Goal: Task Accomplishment & Management: Manage account settings

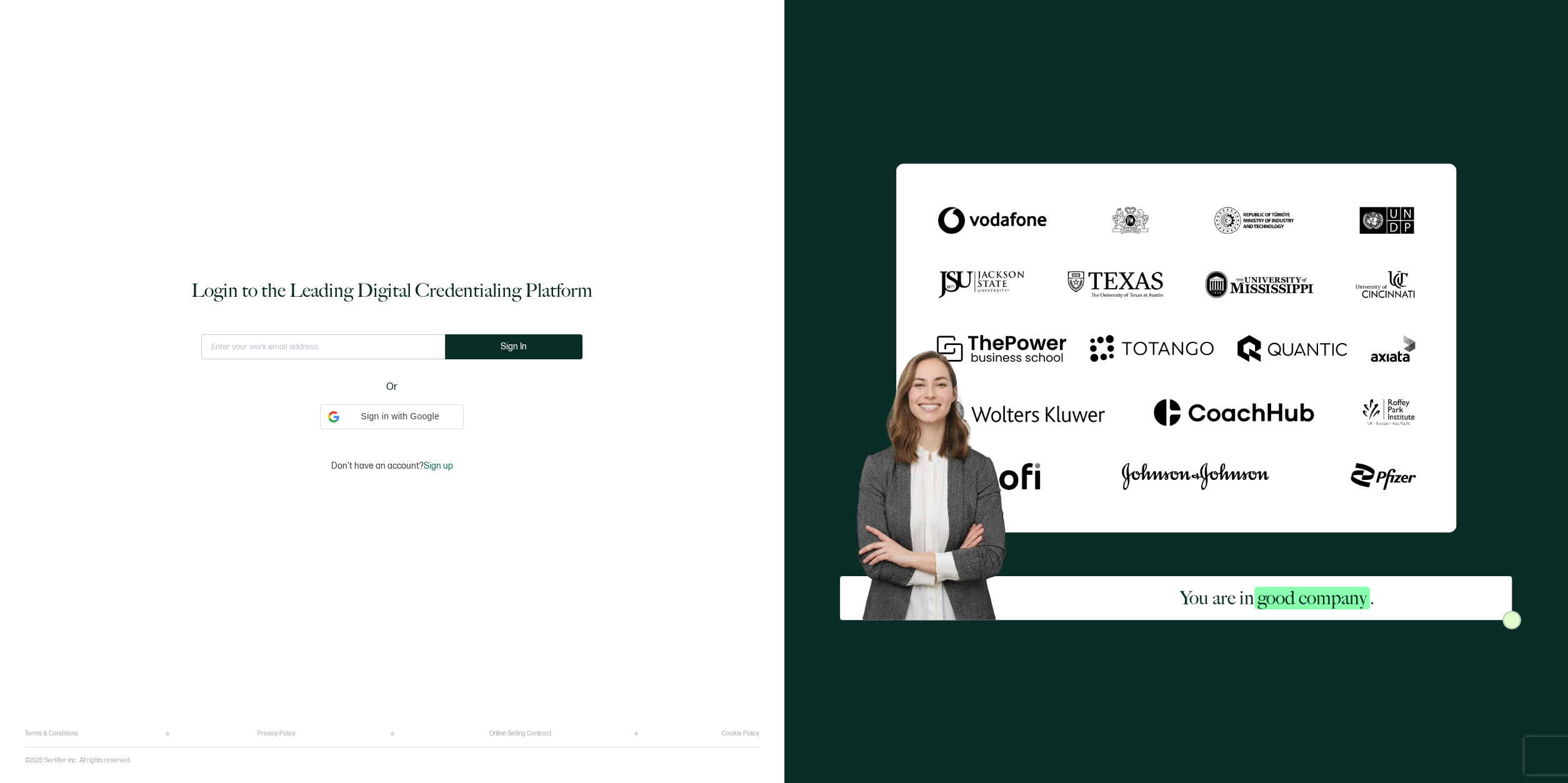
click at [344, 343] on input "text" at bounding box center [323, 346] width 244 height 25
type input "[EMAIL_ADDRESS][DOMAIN_NAME]"
click at [509, 350] on button "Sign In" at bounding box center [519, 346] width 138 height 25
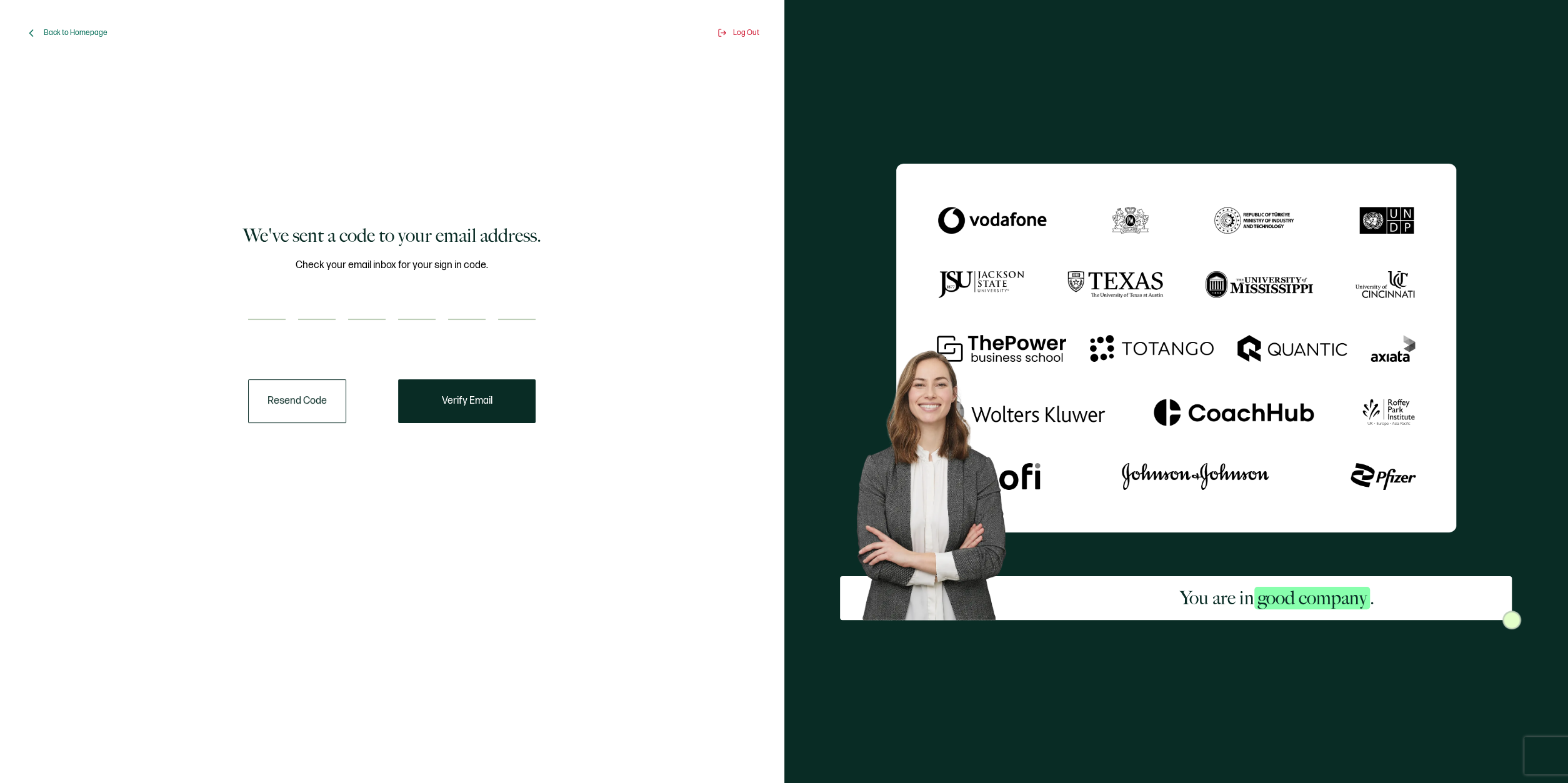
click at [277, 311] on input "number" at bounding box center [266, 307] width 38 height 25
type input "8"
type input "3"
type input "2"
type input "4"
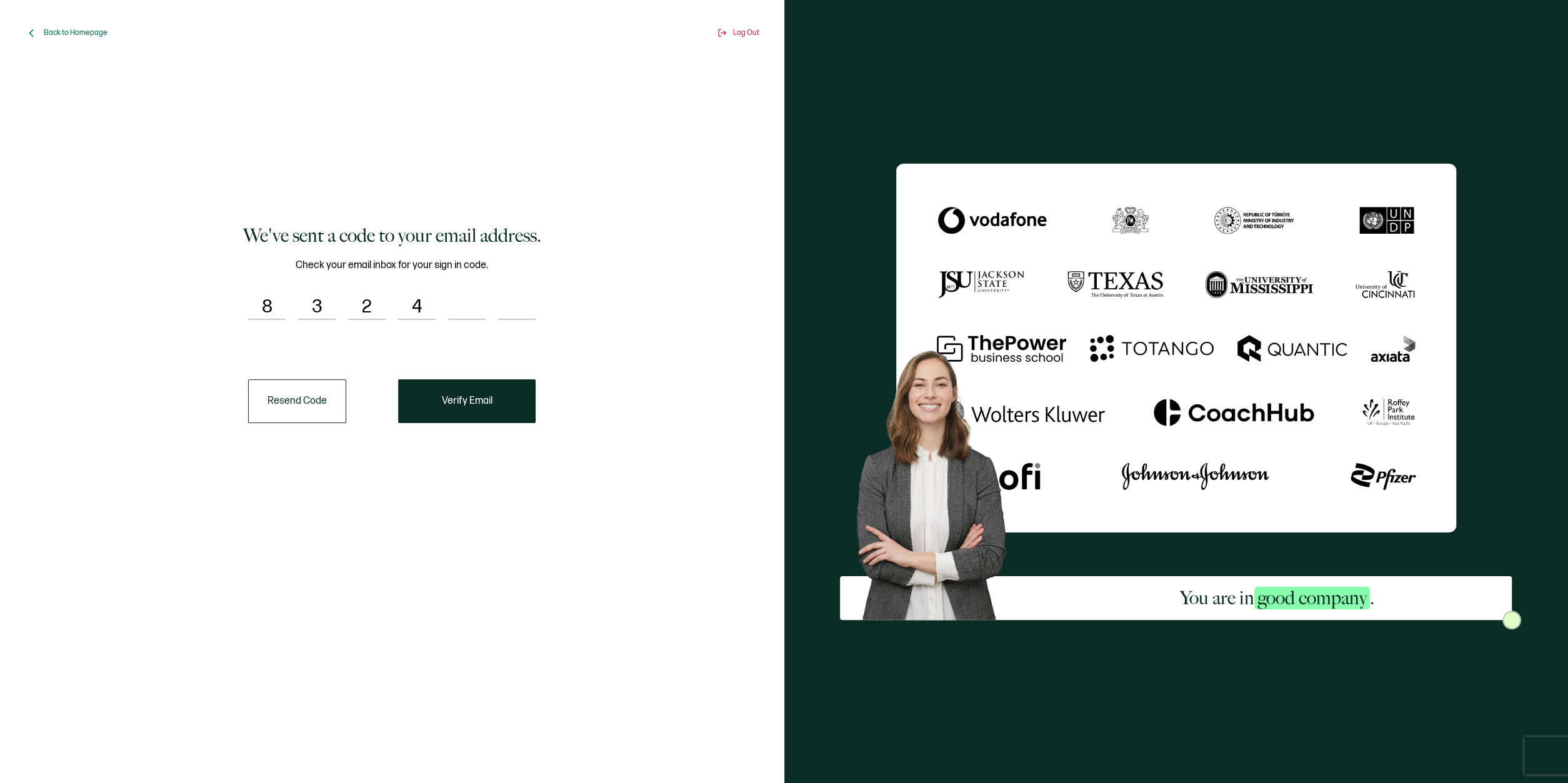
type input "2"
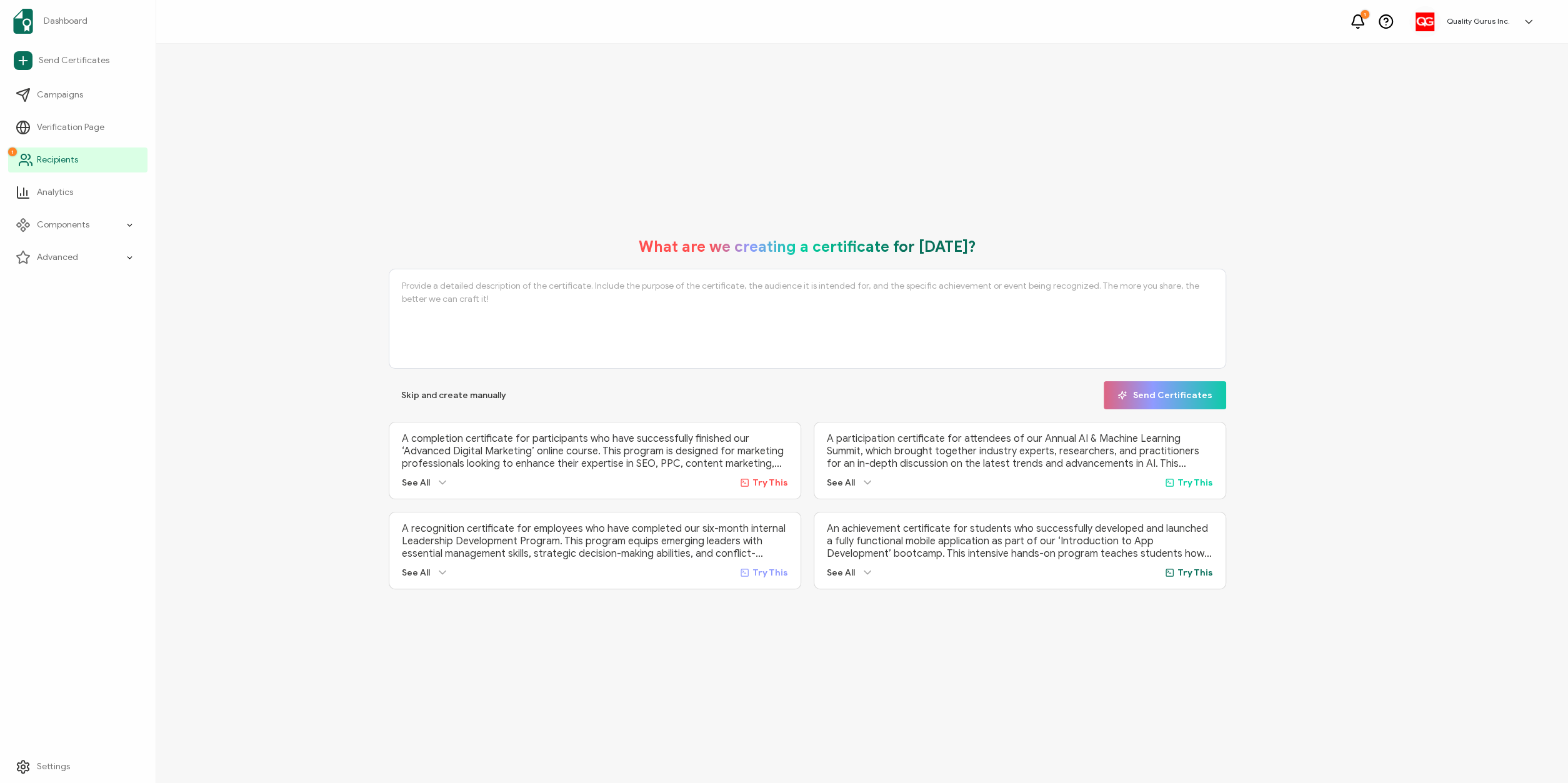
click at [62, 168] on link "1 Recipients" at bounding box center [78, 160] width 139 height 25
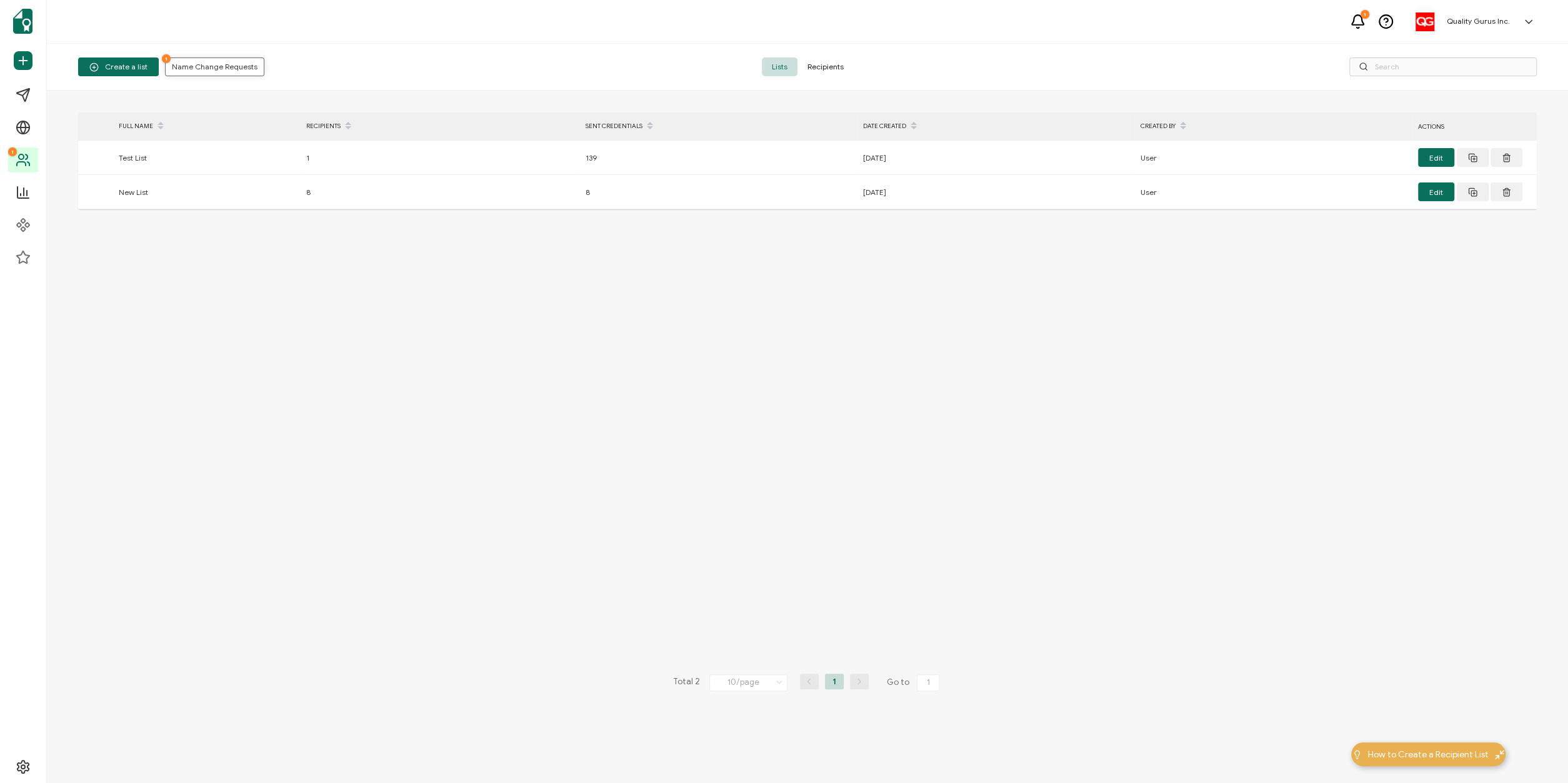
click at [223, 69] on span "1 Name Change Requests" at bounding box center [214, 67] width 85 height 8
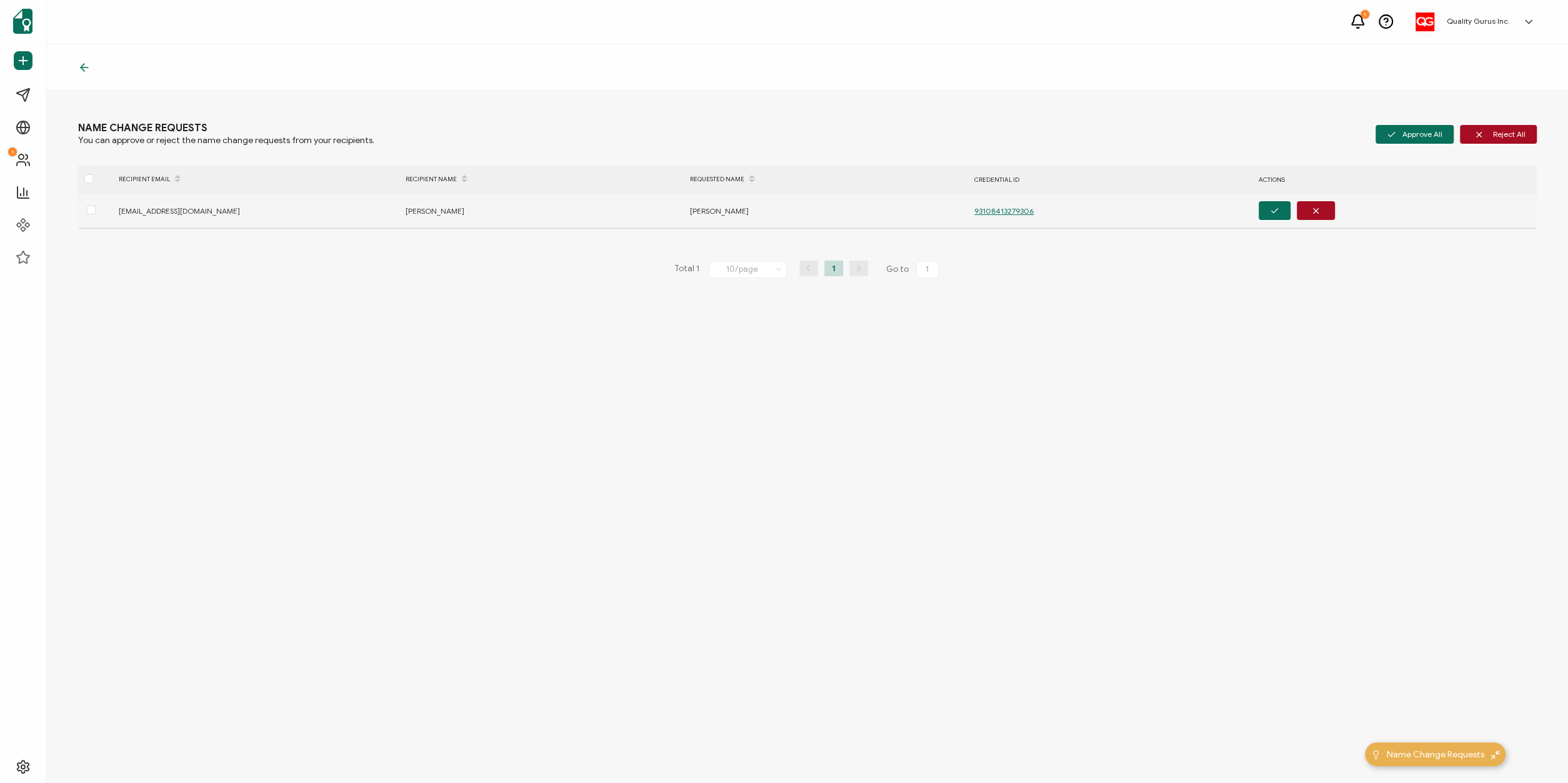
click at [158, 212] on div "[EMAIL_ADDRESS][DOMAIN_NAME]" at bounding box center [255, 211] width 286 height 15
click at [995, 213] on span "93108413279306" at bounding box center [1004, 211] width 59 height 9
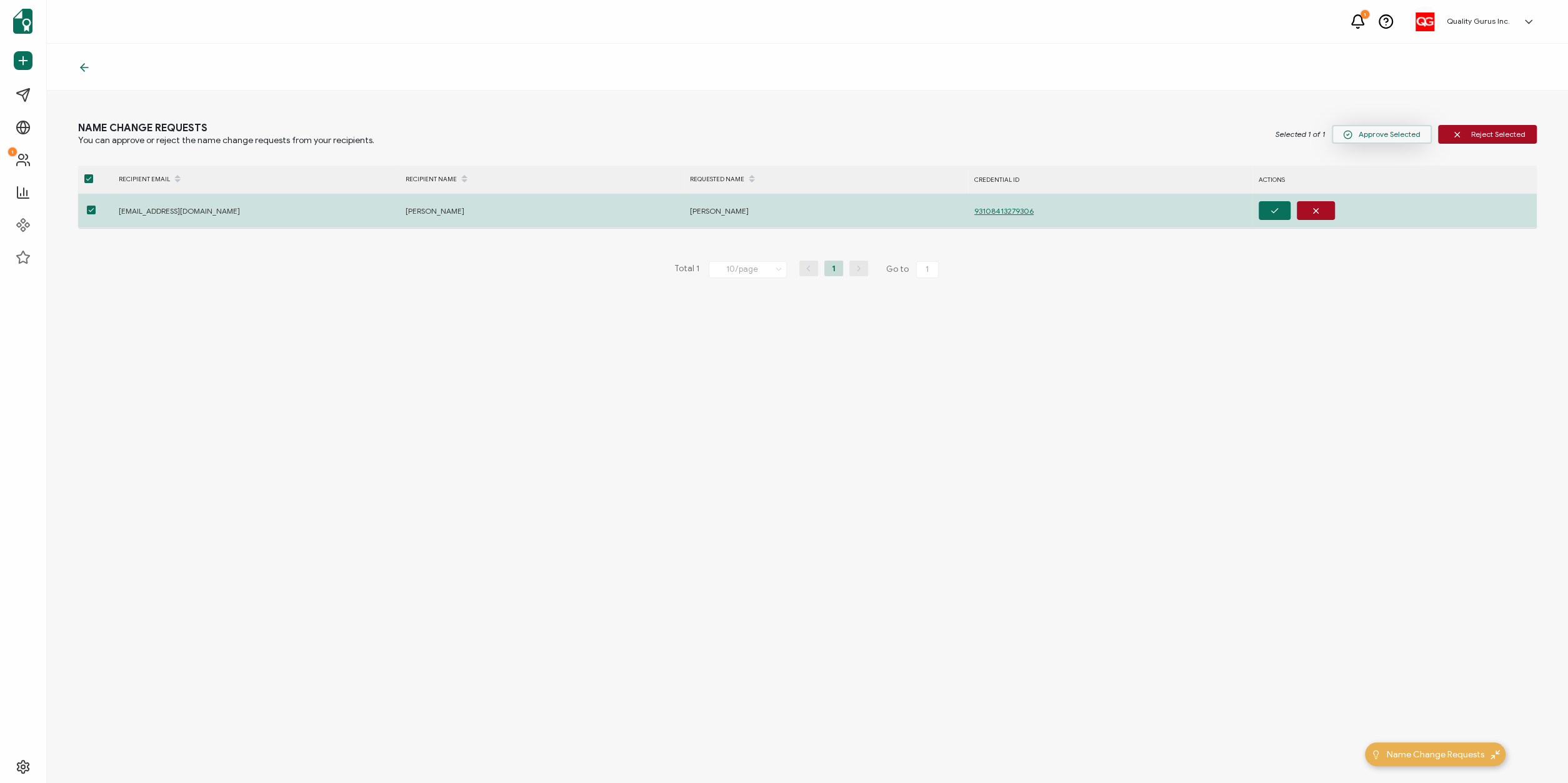
click at [1379, 135] on span "Approve Selected" at bounding box center [1382, 135] width 78 height 9
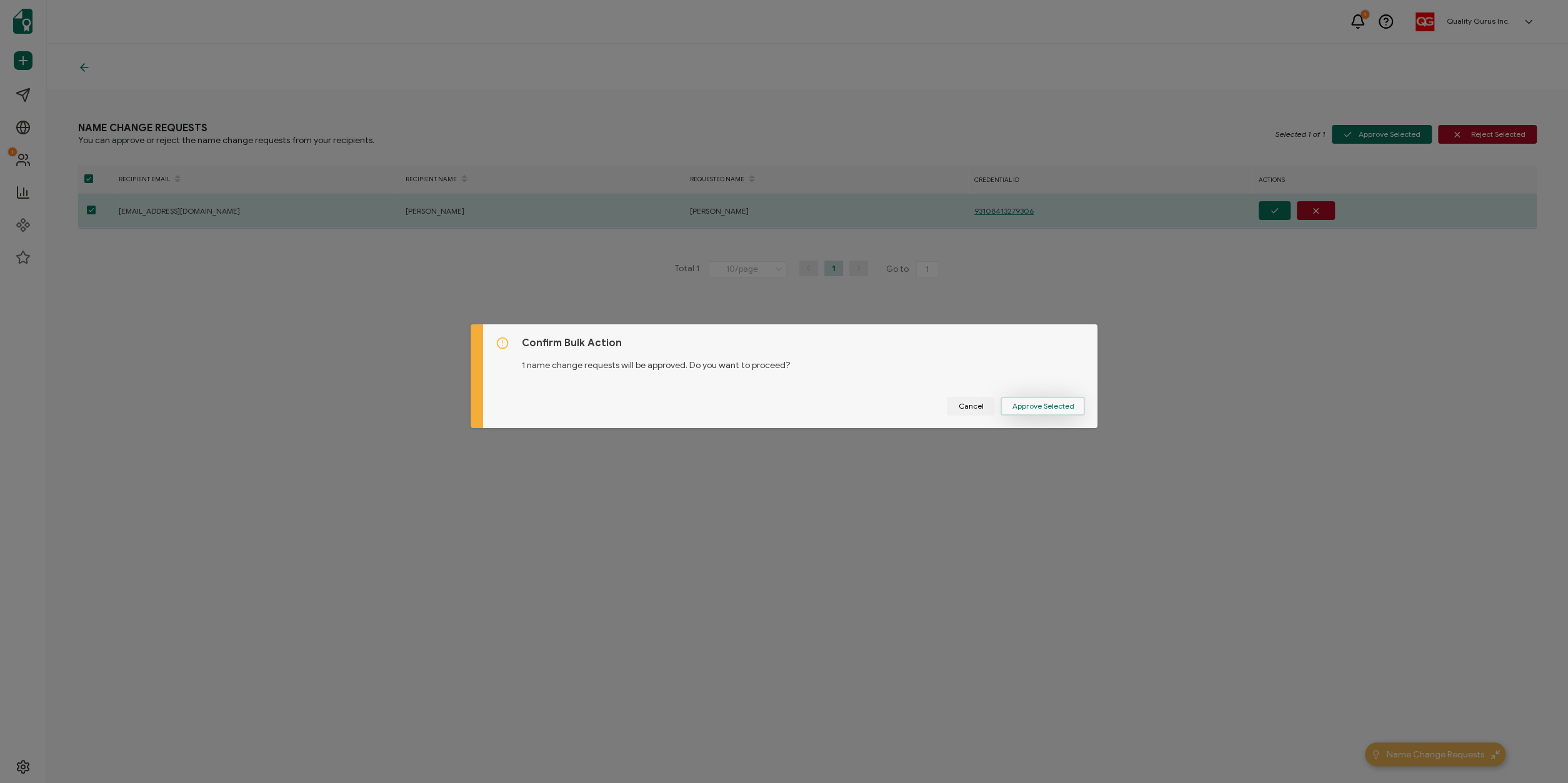
click at [1024, 408] on span "Approve Selected" at bounding box center [1043, 407] width 62 height 8
click at [1049, 403] on span "Confirm" at bounding box center [1059, 407] width 29 height 8
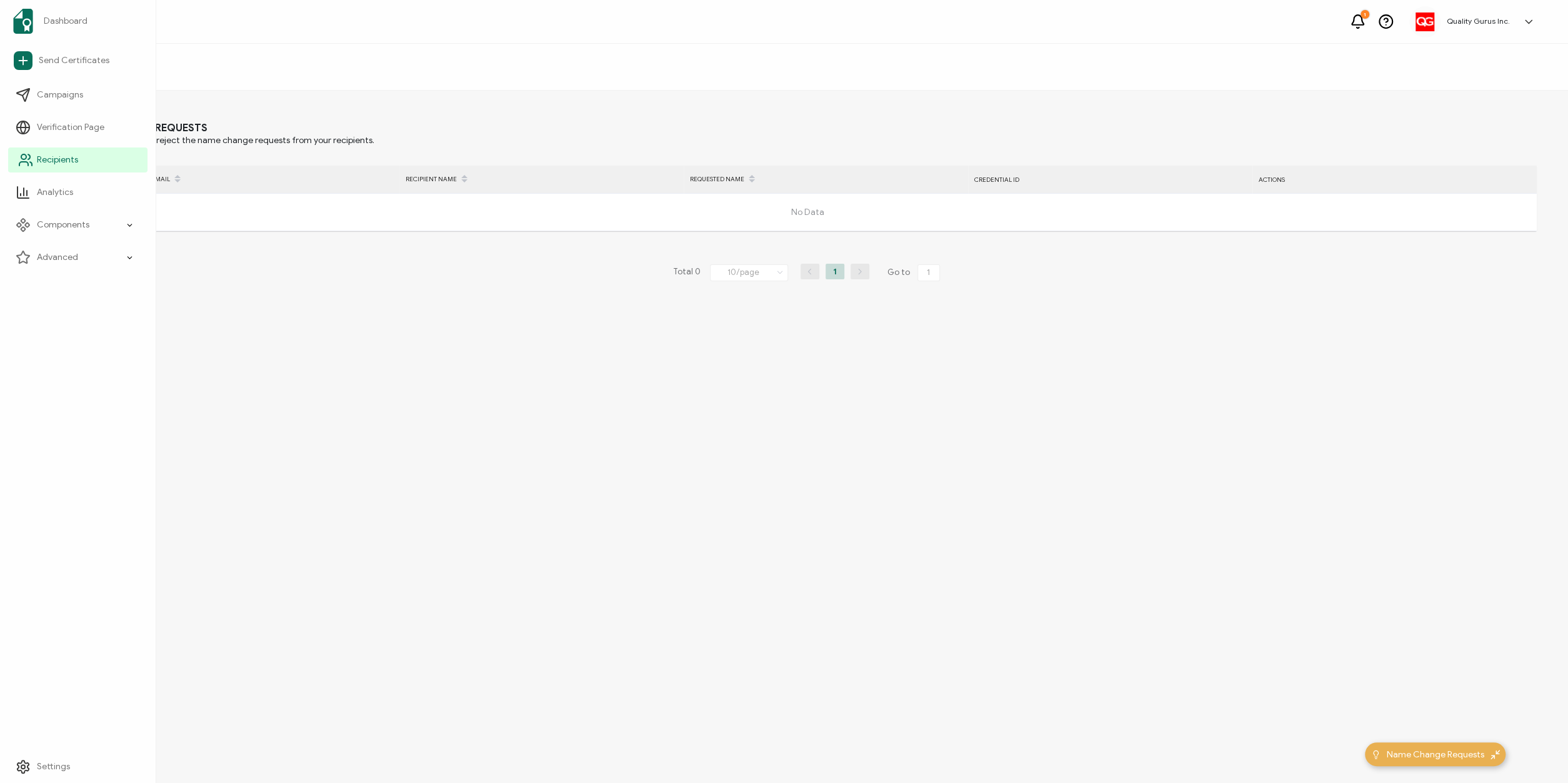
click at [24, 153] on icon at bounding box center [25, 159] width 15 height 15
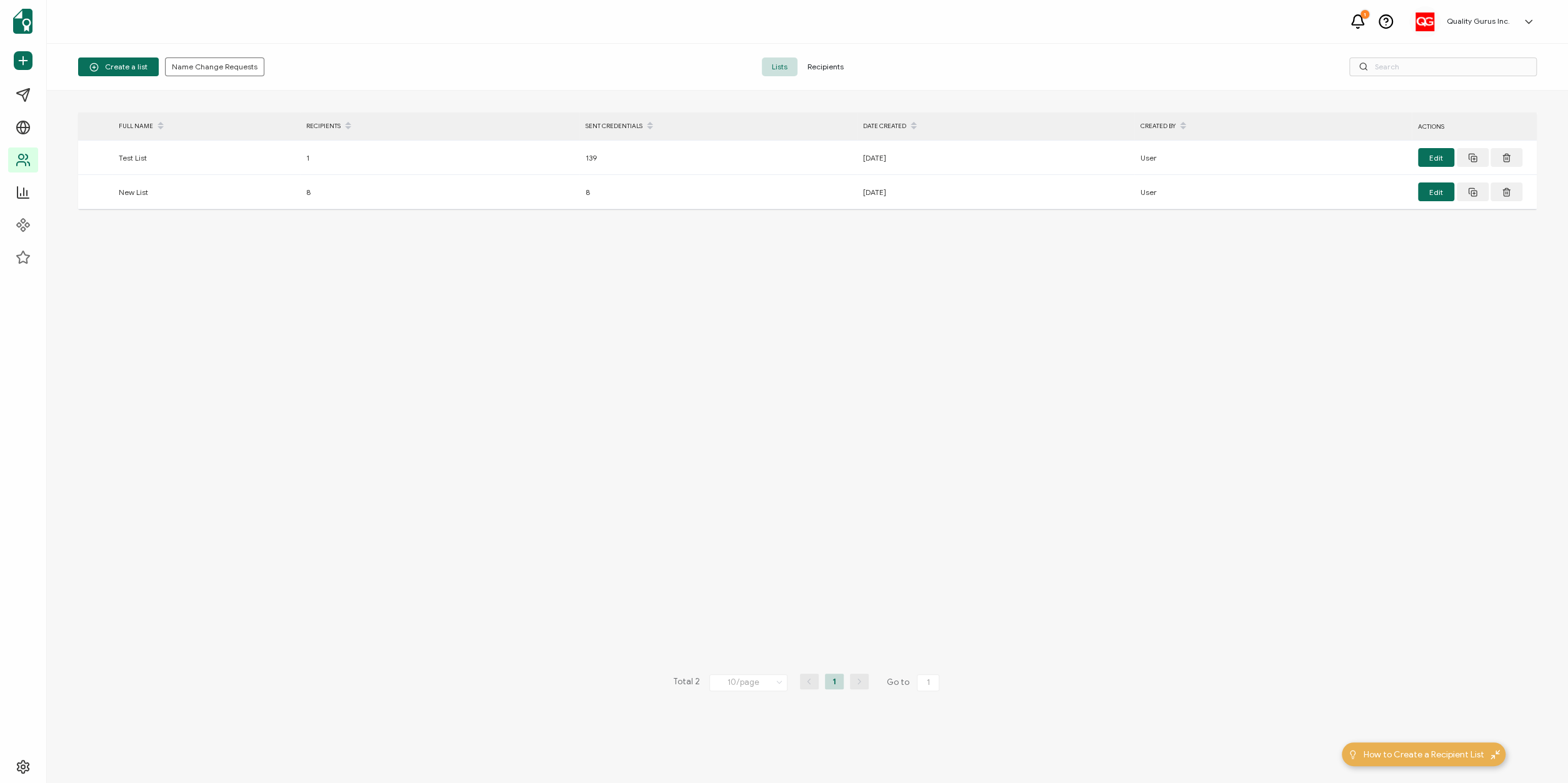
click at [833, 69] on span "Recipients" at bounding box center [825, 67] width 56 height 18
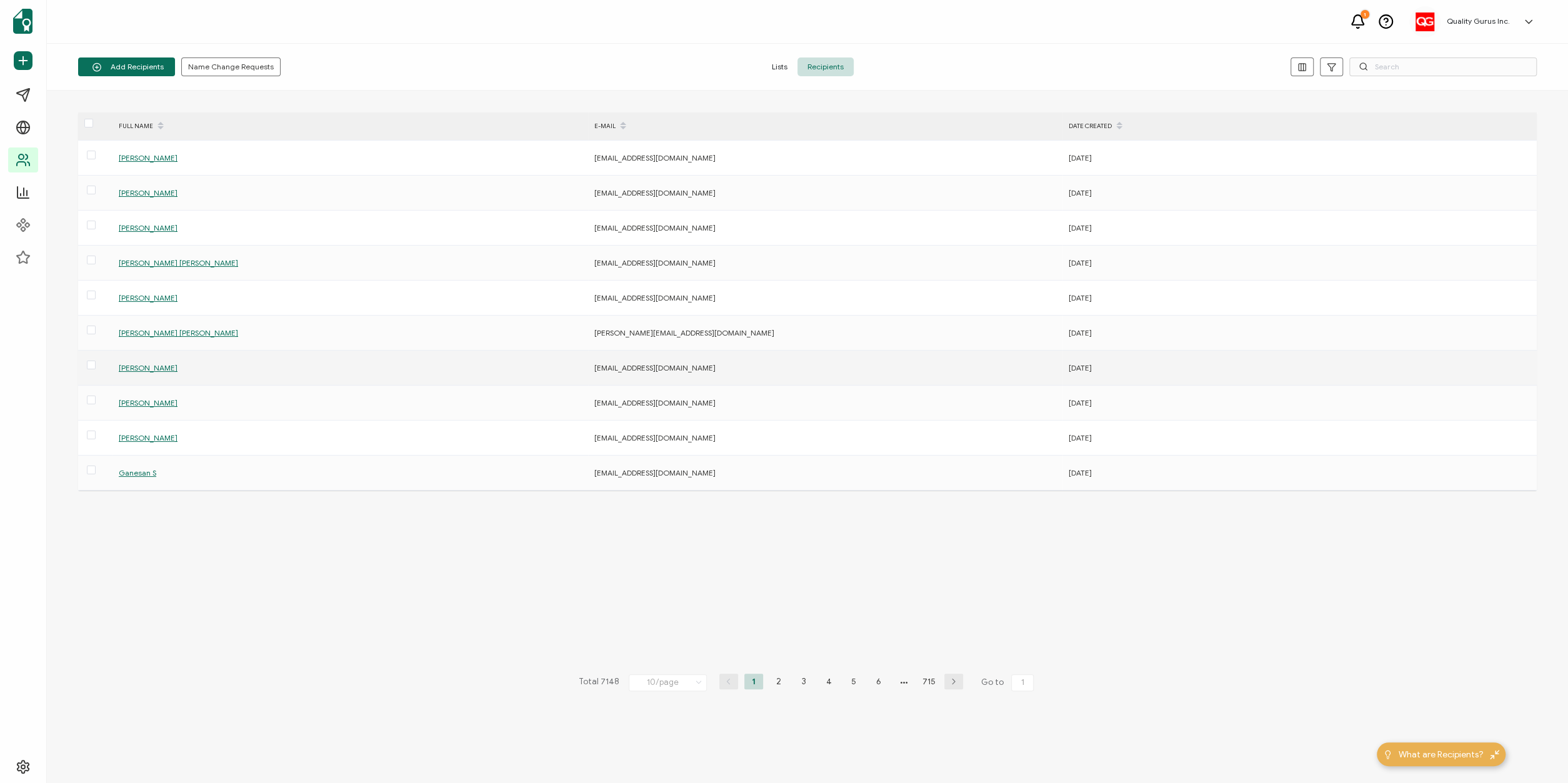
click at [138, 367] on span "[PERSON_NAME]" at bounding box center [148, 368] width 59 height 9
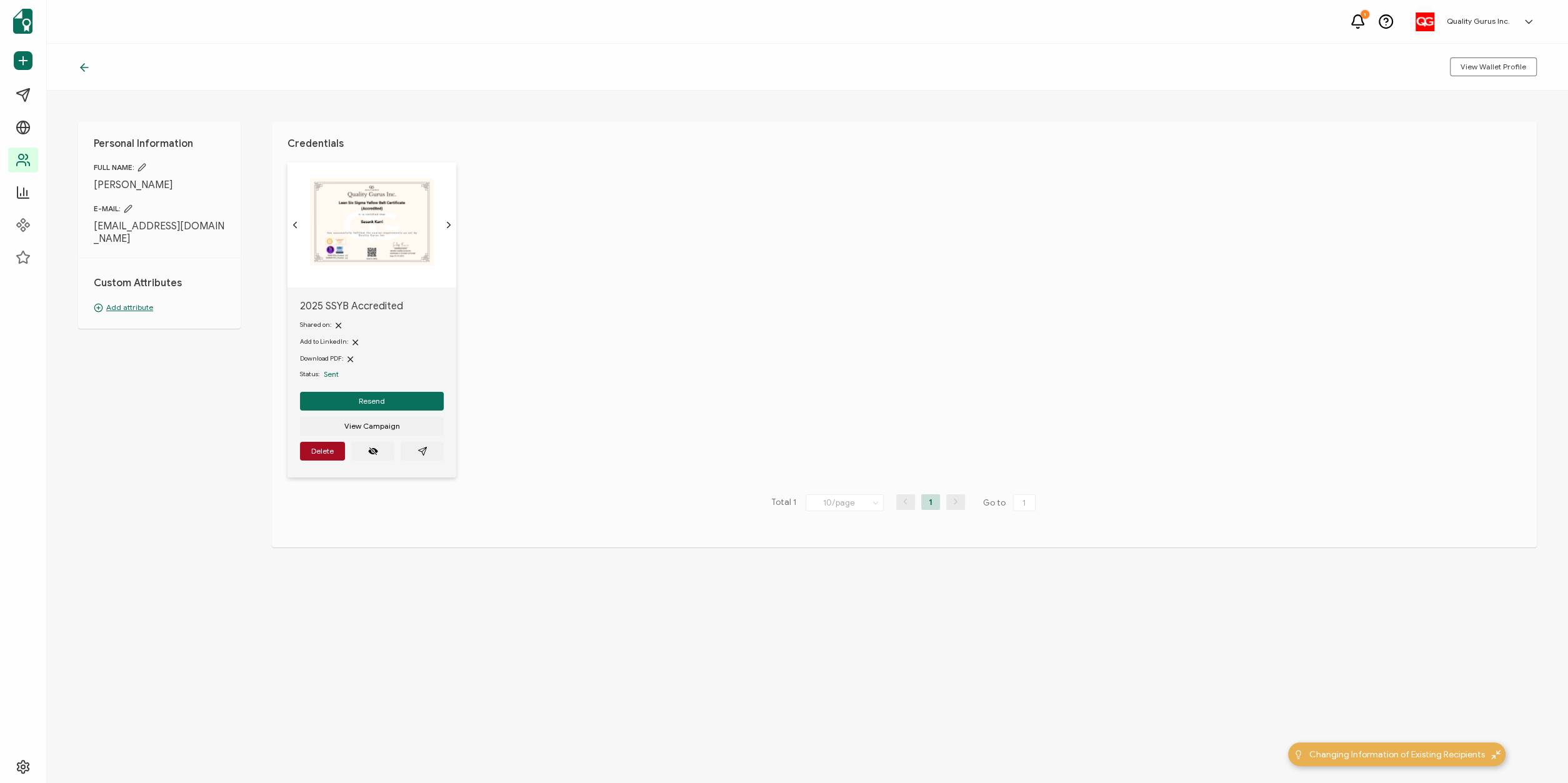
click at [145, 163] on icon at bounding box center [142, 167] width 8 height 8
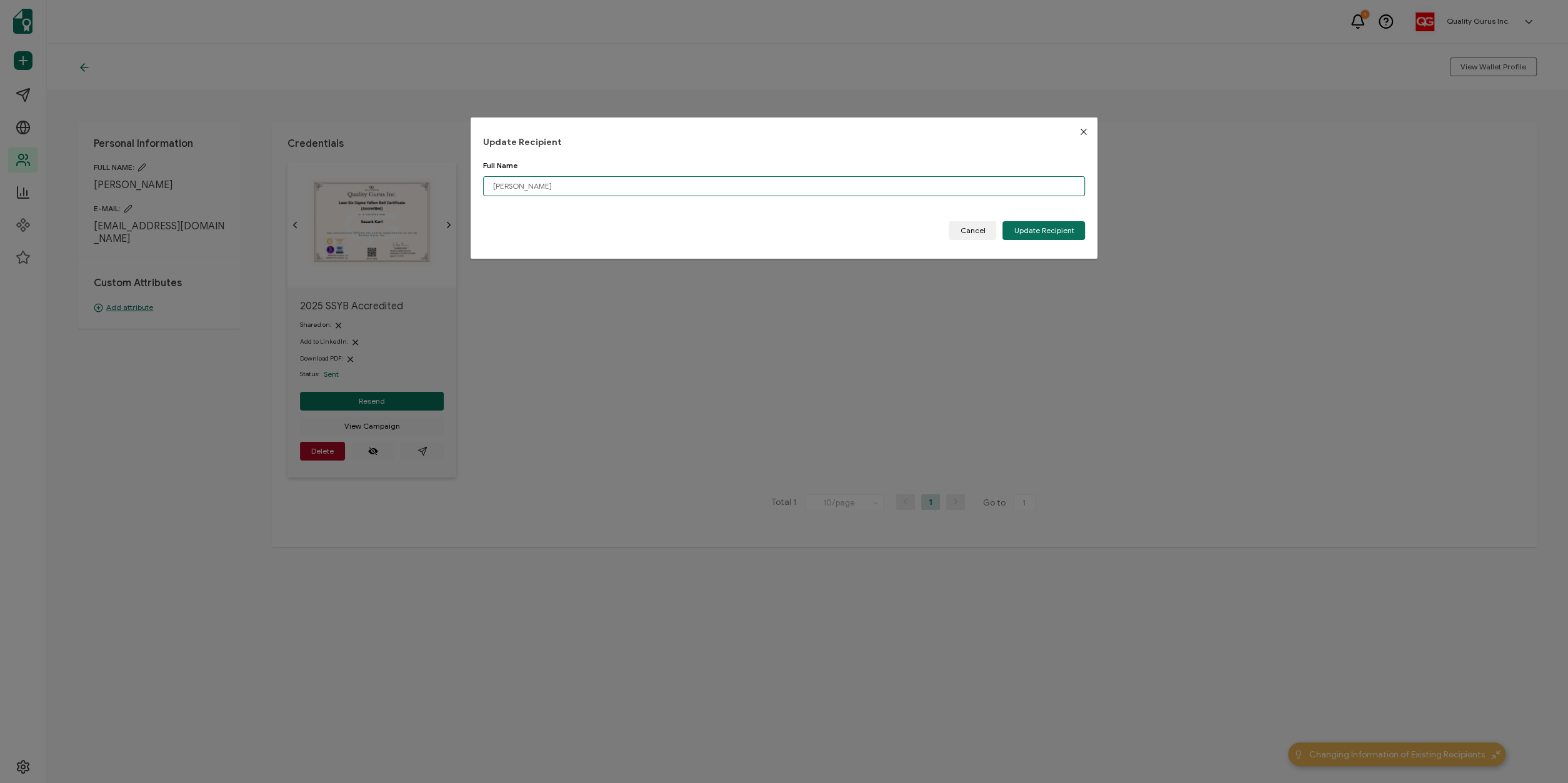
click at [496, 185] on input "[PERSON_NAME]" at bounding box center [784, 186] width 603 height 20
click at [523, 188] on input "[PERSON_NAME]" at bounding box center [784, 186] width 603 height 20
type input "[PERSON_NAME]"
click at [1032, 231] on span "Update Recipient" at bounding box center [1044, 231] width 60 height 8
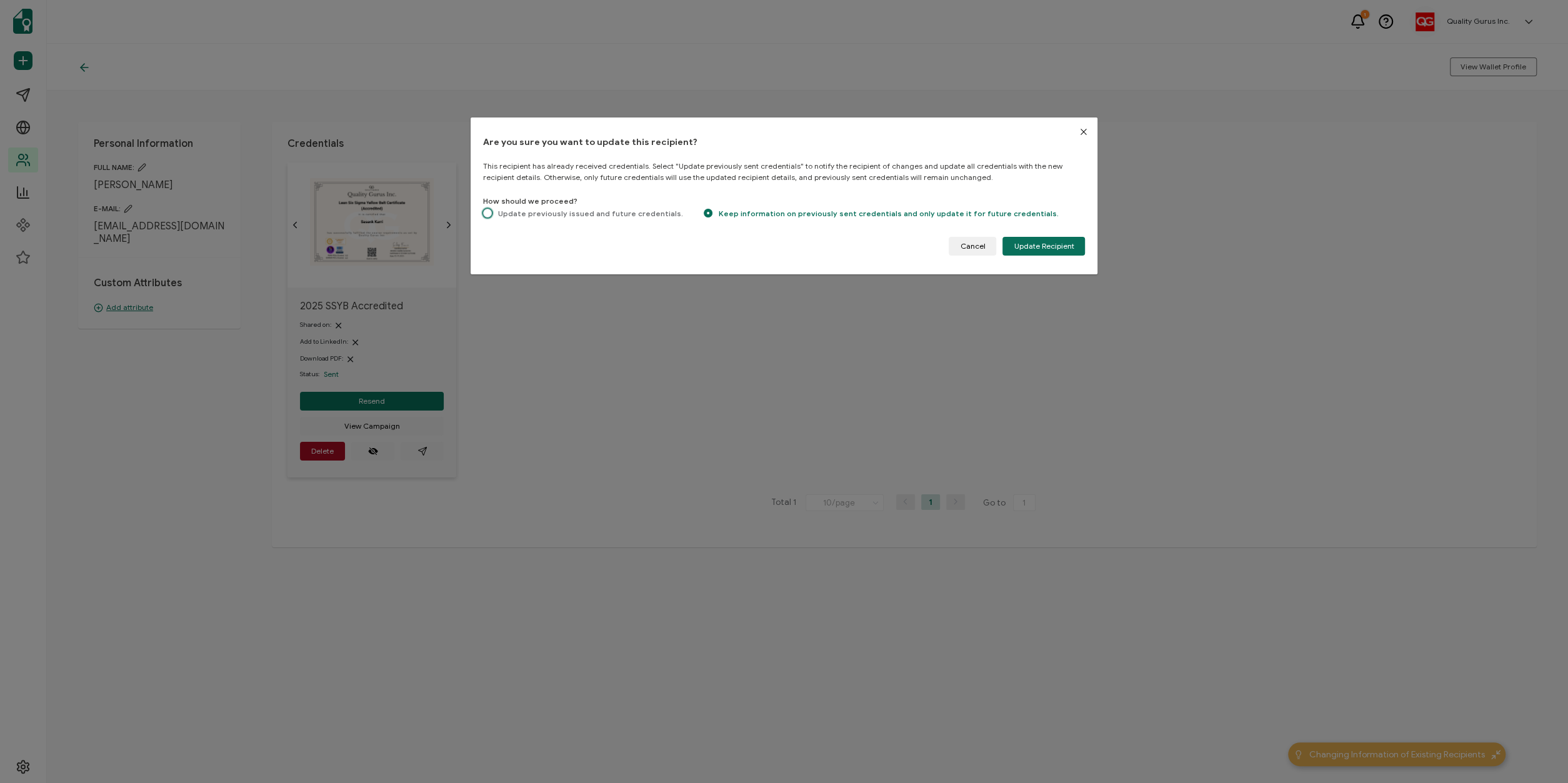
click at [547, 215] on span "Update previously issued and future credentials." at bounding box center [587, 213] width 191 height 9
click at [492, 215] on input "Update previously issued and future credentials." at bounding box center [487, 214] width 8 height 11
radio input "true"
radio input "false"
click at [1043, 243] on span "Update Recipient" at bounding box center [1044, 246] width 60 height 8
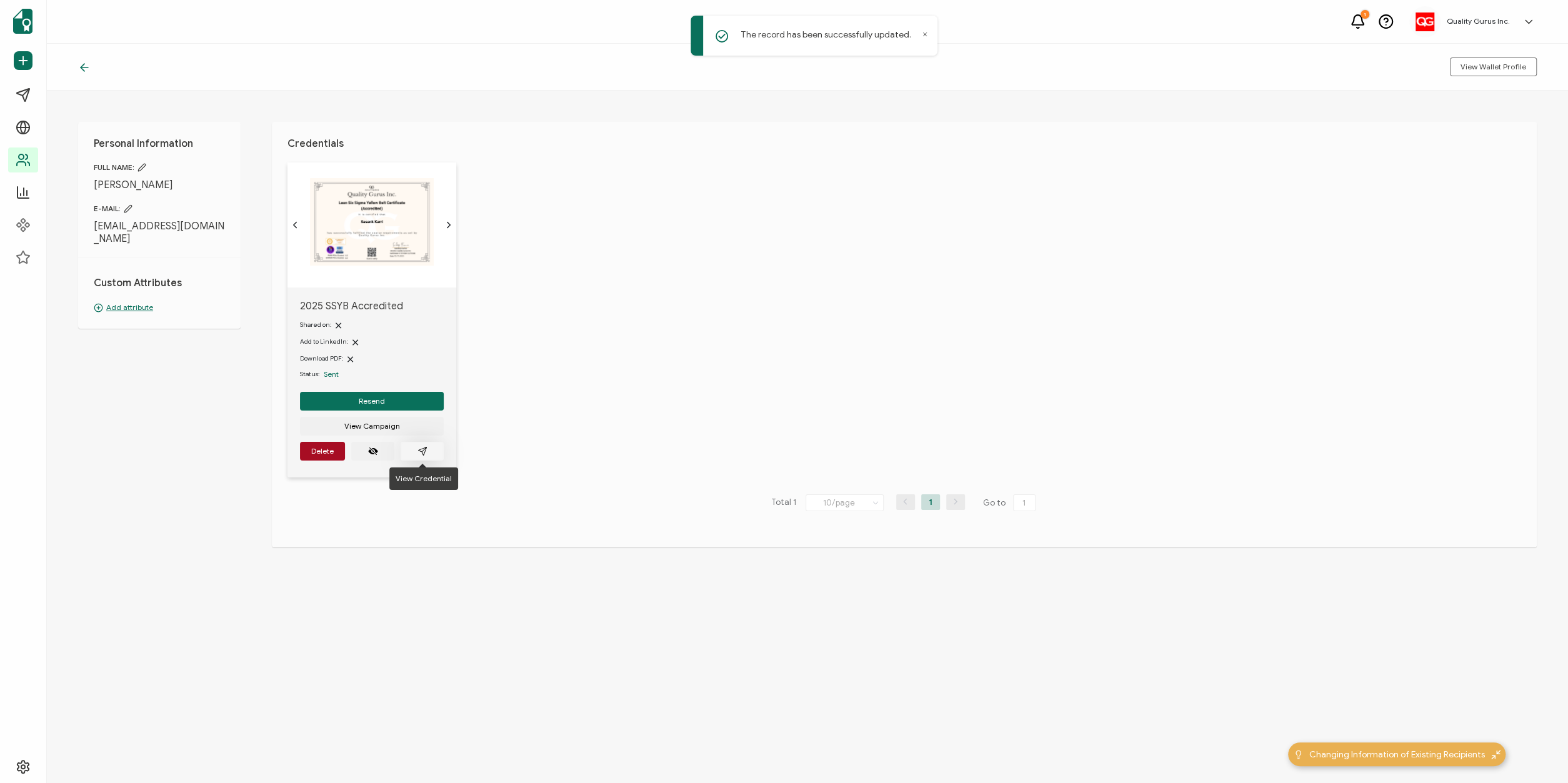
click at [424, 446] on button "button" at bounding box center [422, 451] width 43 height 18
click at [384, 399] on span "Resend" at bounding box center [372, 401] width 26 height 8
